Goal: Information Seeking & Learning: Learn about a topic

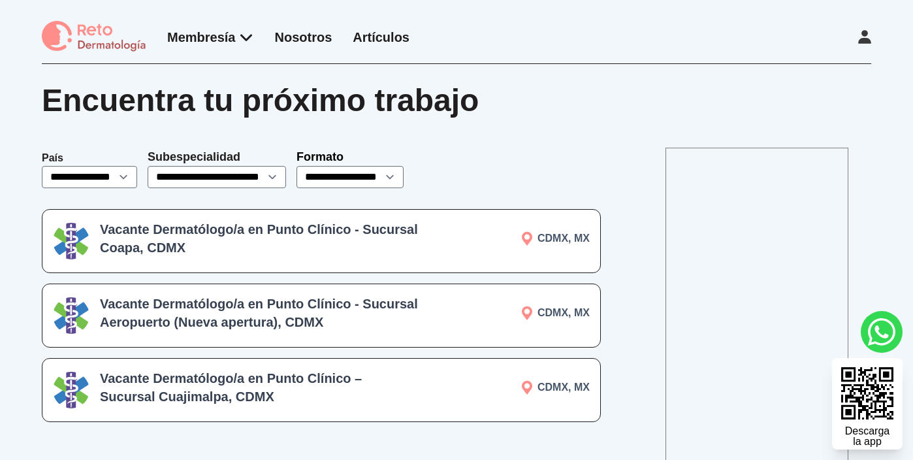
scroll to position [82, 0]
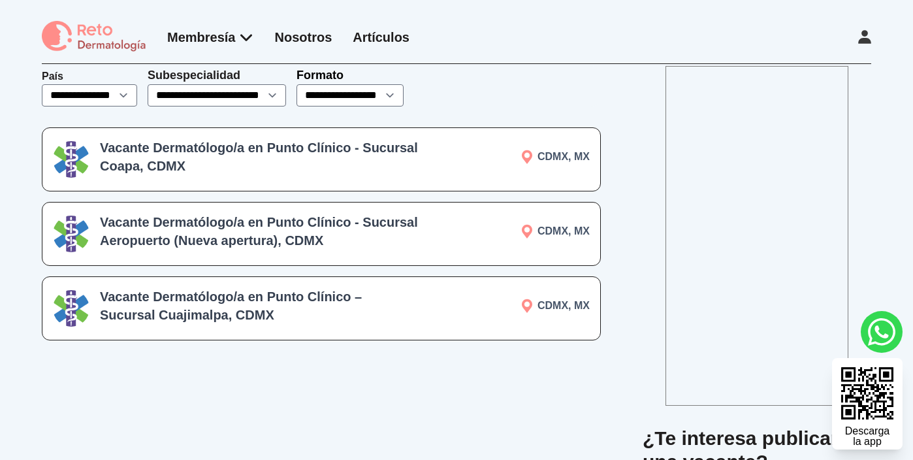
click at [377, 225] on h3 "Vacante Dermatólogo/a en Punto Clínico - Sucursal Aeropuerto (Nueva apertura), …" at bounding box center [259, 231] width 319 height 37
click at [373, 310] on h3 "Vacante Dermatólogo/a en Punto Clínico – Sucursal Cuajimalpa, CDMX" at bounding box center [259, 305] width 319 height 37
